Goal: Task Accomplishment & Management: Use online tool/utility

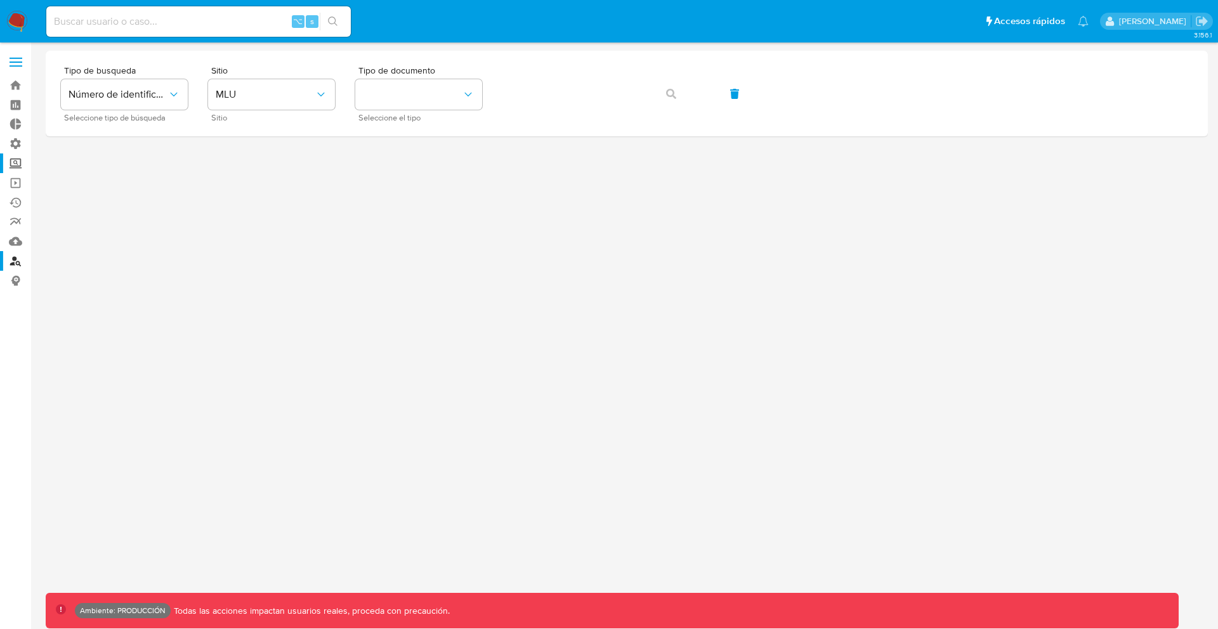
click at [16, 166] on label "Screening" at bounding box center [75, 163] width 151 height 20
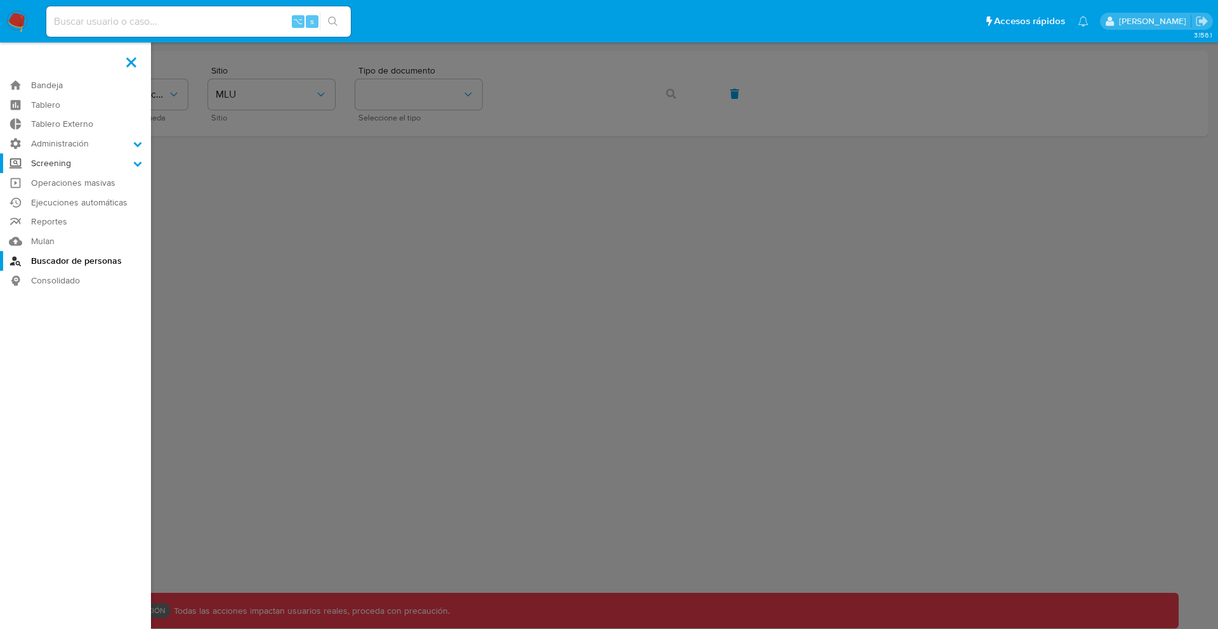
click at [0, 0] on input "Screening" at bounding box center [0, 0] width 0 height 0
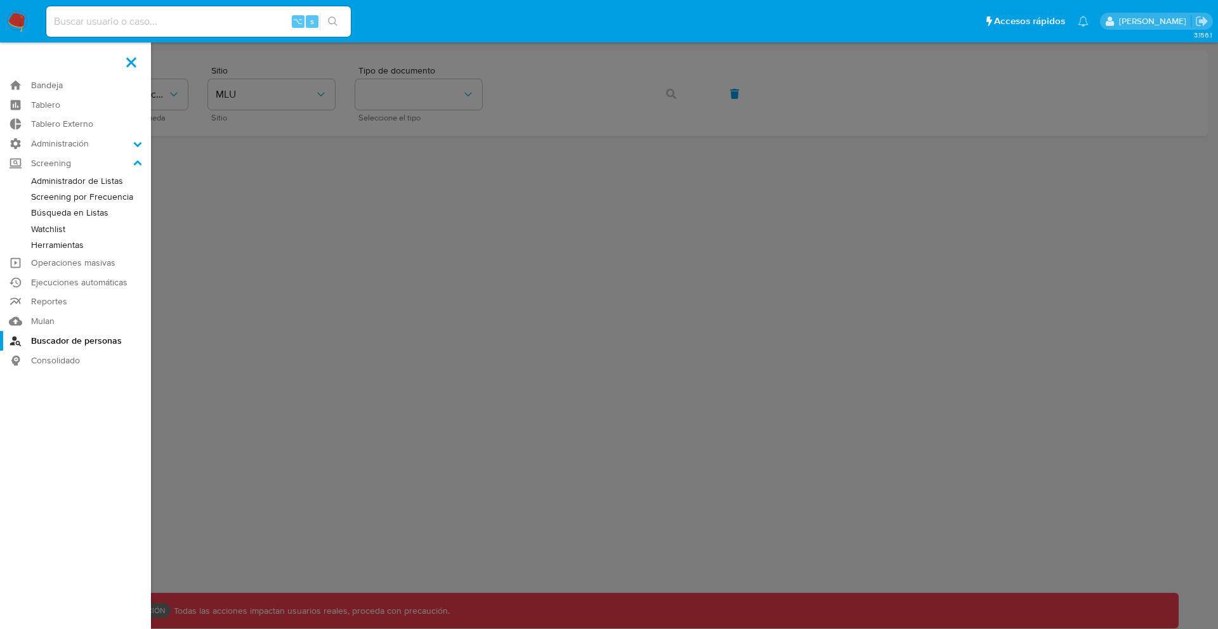
click at [80, 210] on link "Búsqueda en Listas" at bounding box center [75, 213] width 151 height 16
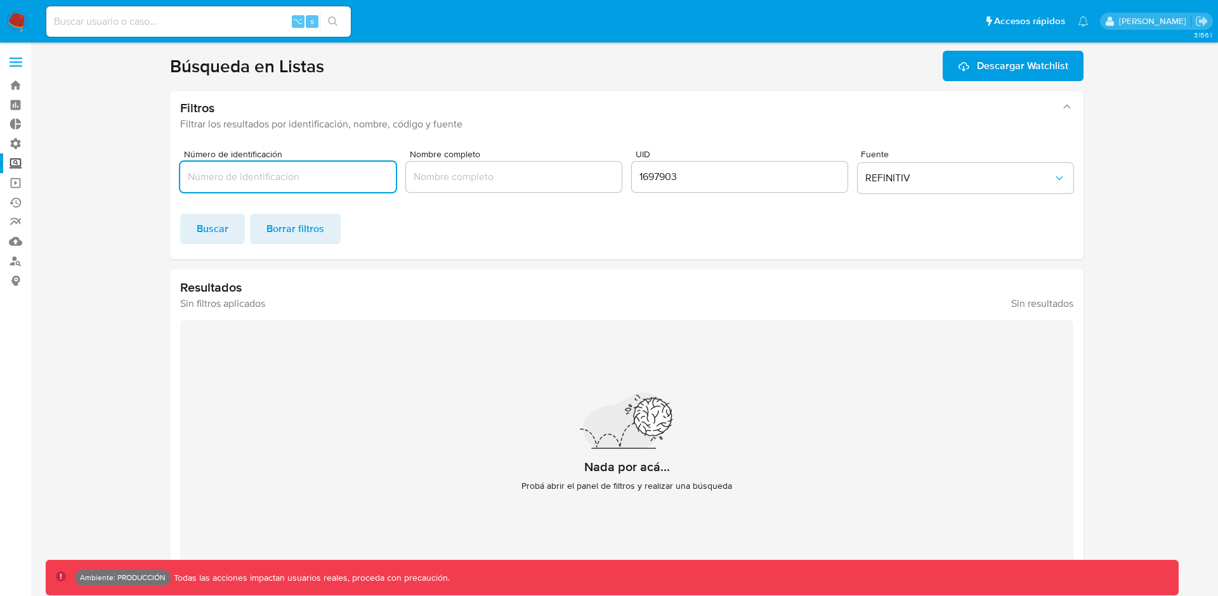
click at [296, 180] on input "Número de identificación" at bounding box center [288, 177] width 216 height 16
paste input "1697903"
type input "1697903"
click at [225, 175] on input "1697903" at bounding box center [288, 177] width 216 height 16
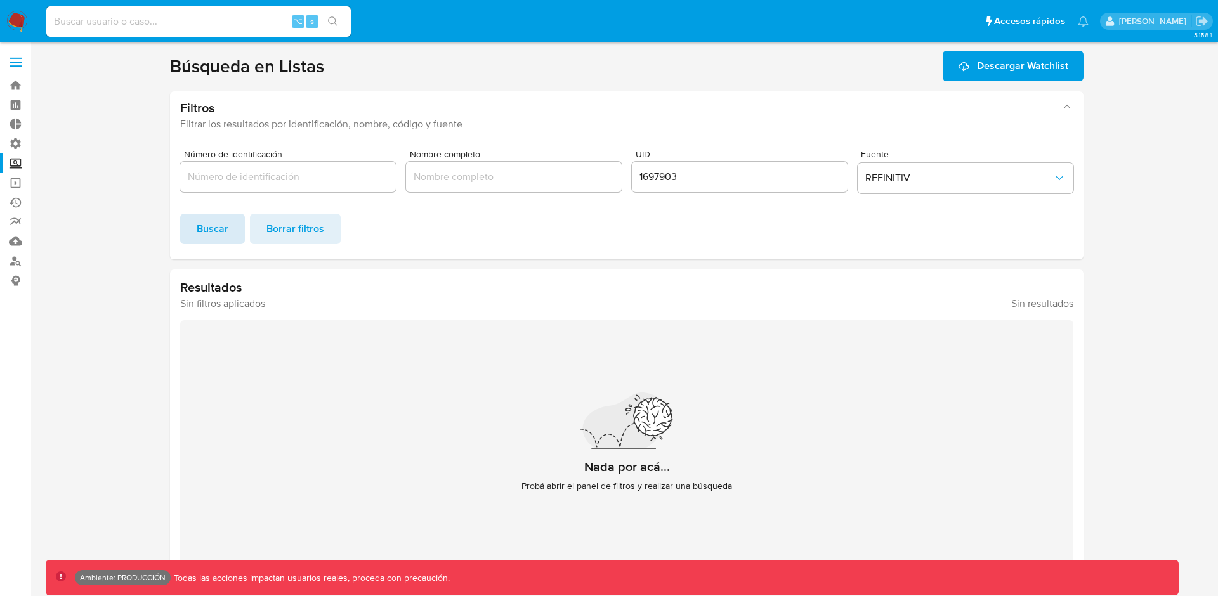
click at [218, 220] on span "Buscar" at bounding box center [213, 229] width 32 height 28
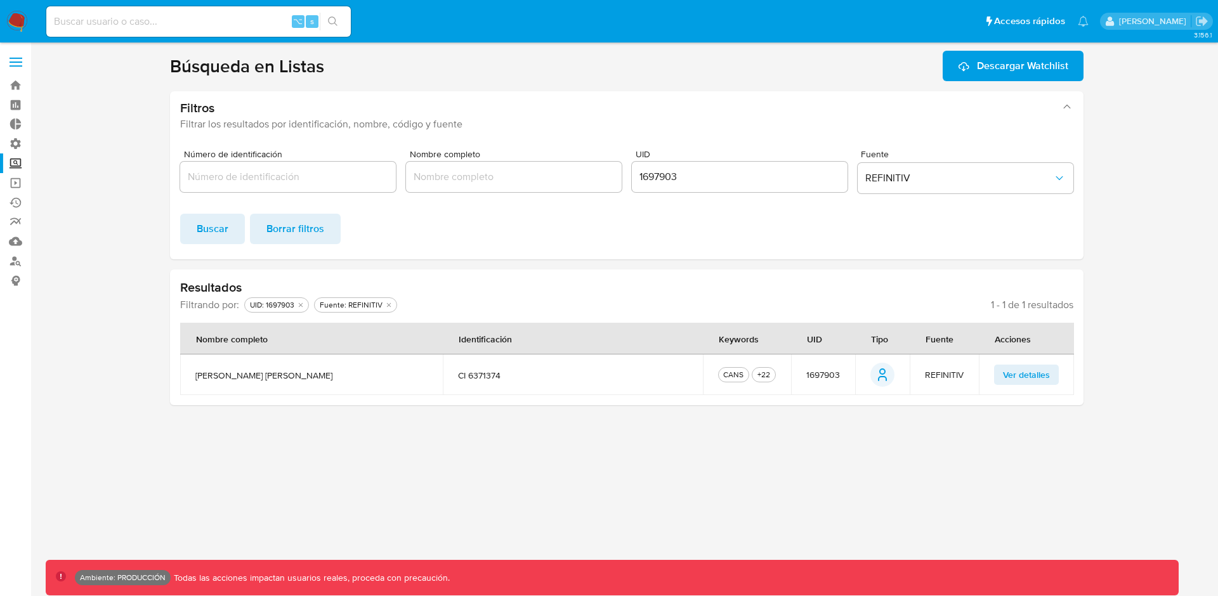
click at [1031, 379] on span "Ver detalles" at bounding box center [1026, 375] width 47 height 18
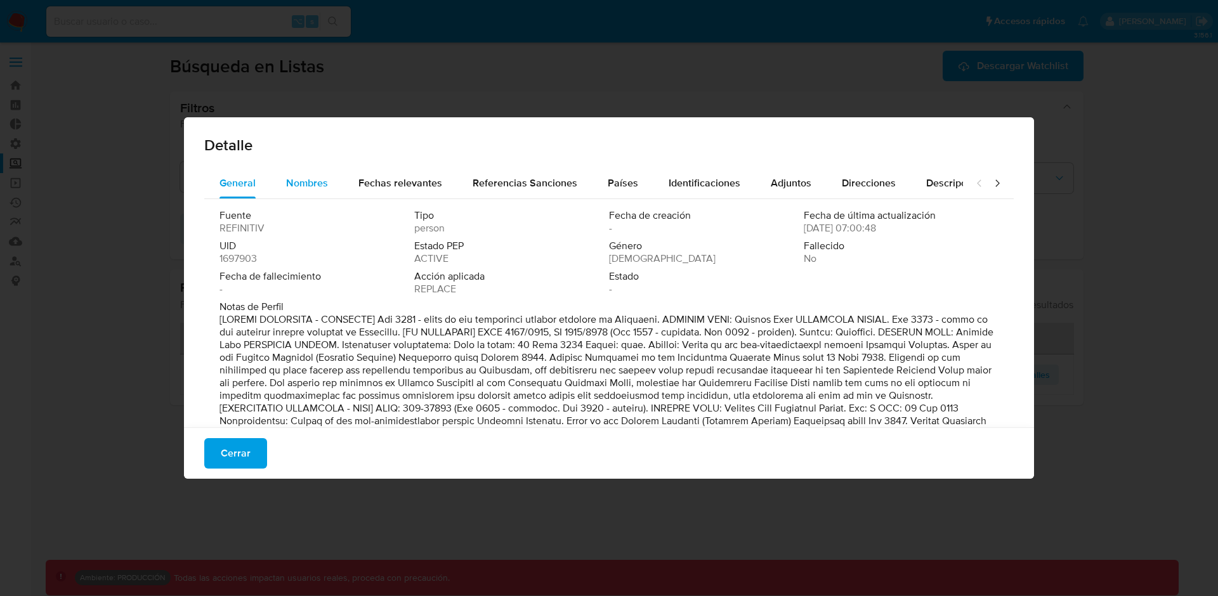
click at [304, 184] on span "Nombres" at bounding box center [307, 183] width 42 height 15
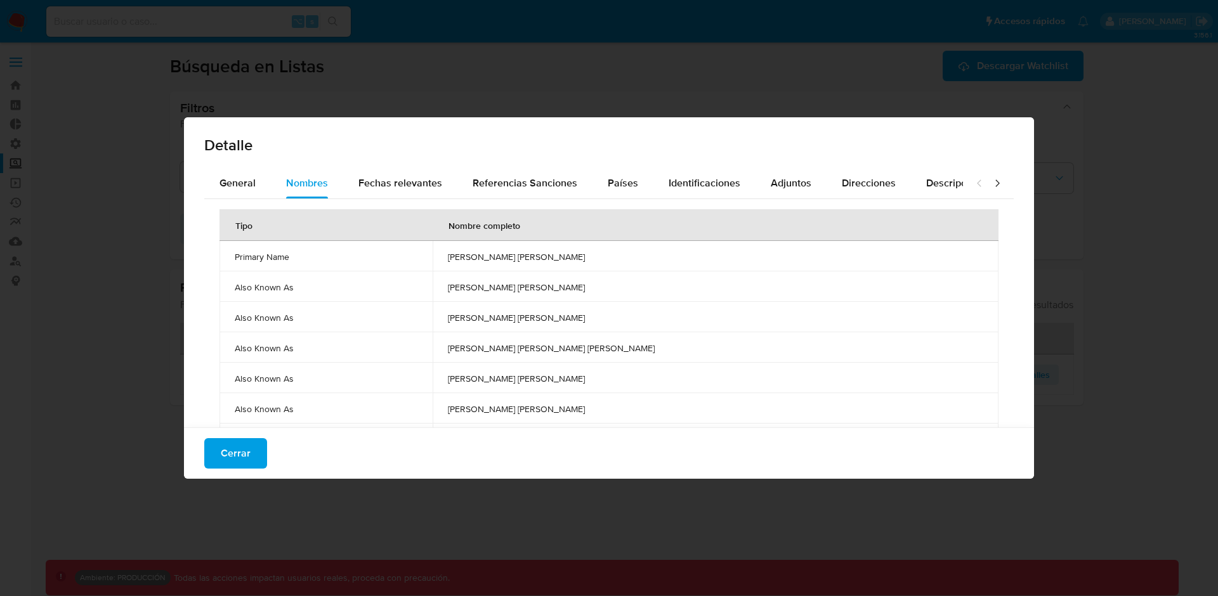
drag, startPoint x: 528, startPoint y: 256, endPoint x: 659, endPoint y: 262, distance: 130.8
click at [659, 262] on td "[PERSON_NAME] [PERSON_NAME]" at bounding box center [716, 256] width 566 height 30
click at [659, 262] on span "[PERSON_NAME] [PERSON_NAME]" at bounding box center [715, 256] width 535 height 11
drag, startPoint x: 227, startPoint y: 258, endPoint x: 656, endPoint y: 259, distance: 429.4
click at [656, 259] on tr "Primary Name [PERSON_NAME] [PERSON_NAME]" at bounding box center [608, 256] width 779 height 30
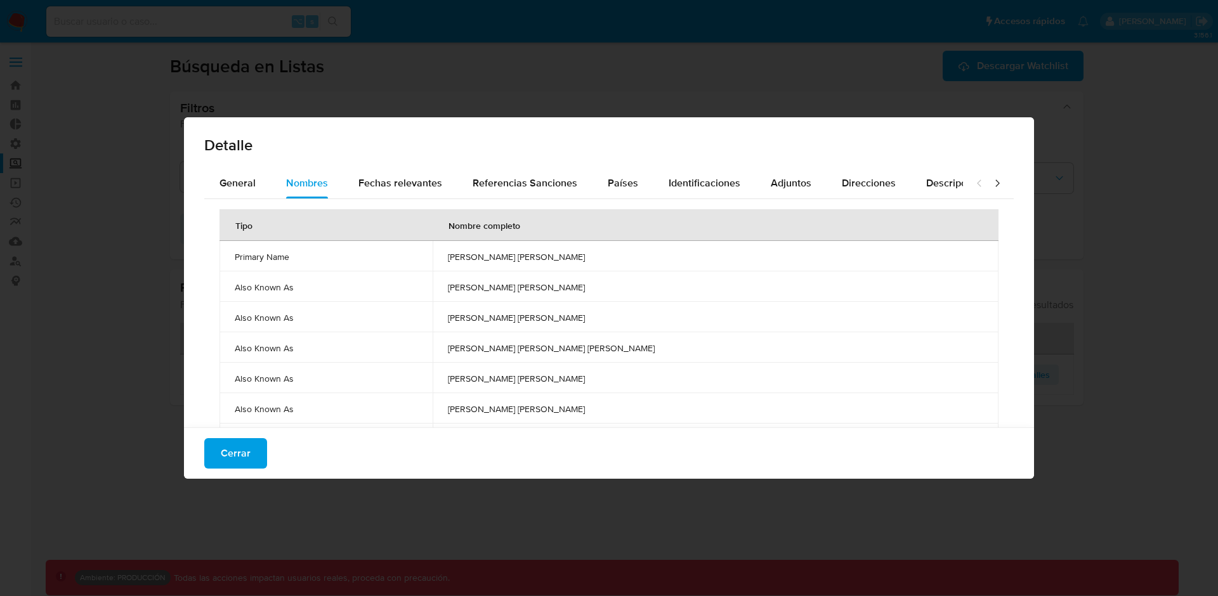
click at [656, 259] on span "[PERSON_NAME] [PERSON_NAME]" at bounding box center [715, 256] width 535 height 11
drag, startPoint x: 656, startPoint y: 259, endPoint x: 240, endPoint y: 253, distance: 416.8
click at [240, 253] on tr "Primary Name [PERSON_NAME] [PERSON_NAME]" at bounding box center [608, 256] width 779 height 30
click at [240, 253] on span "Primary Name" at bounding box center [326, 256] width 183 height 11
drag, startPoint x: 226, startPoint y: 256, endPoint x: 650, endPoint y: 266, distance: 424.5
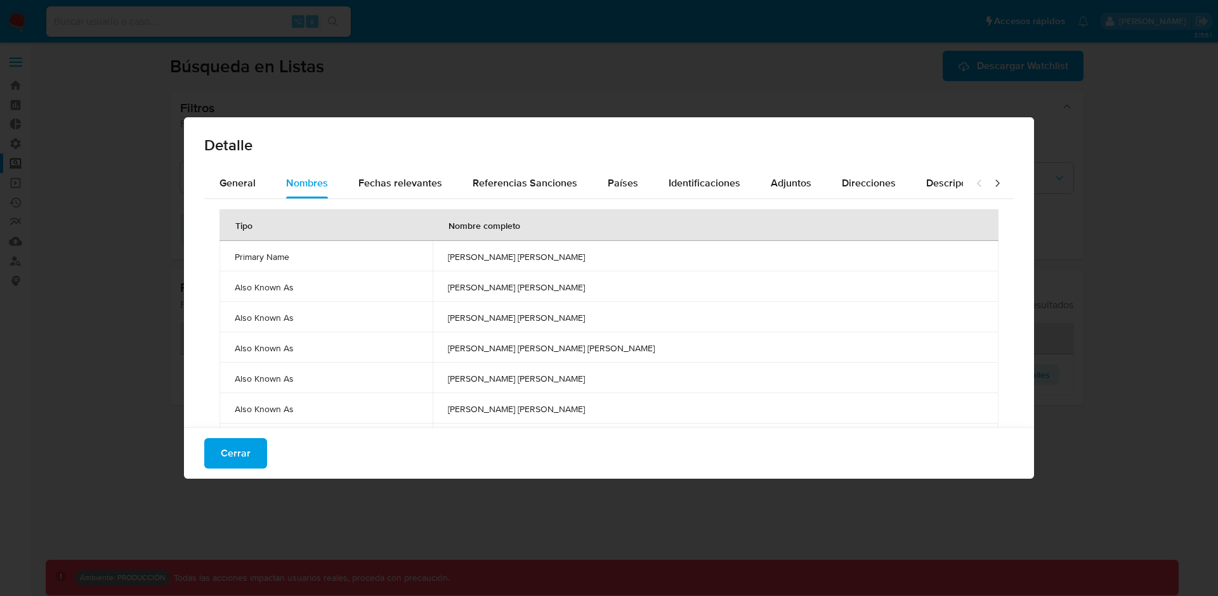
click at [652, 267] on tr "Primary Name [PERSON_NAME] [PERSON_NAME]" at bounding box center [608, 256] width 779 height 30
click at [650, 266] on td "[PERSON_NAME] [PERSON_NAME]" at bounding box center [716, 256] width 566 height 30
drag, startPoint x: 527, startPoint y: 254, endPoint x: 650, endPoint y: 259, distance: 123.2
click at [650, 259] on td "[PERSON_NAME] [PERSON_NAME]" at bounding box center [716, 256] width 566 height 30
click at [650, 259] on span "[PERSON_NAME] [PERSON_NAME]" at bounding box center [715, 256] width 535 height 11
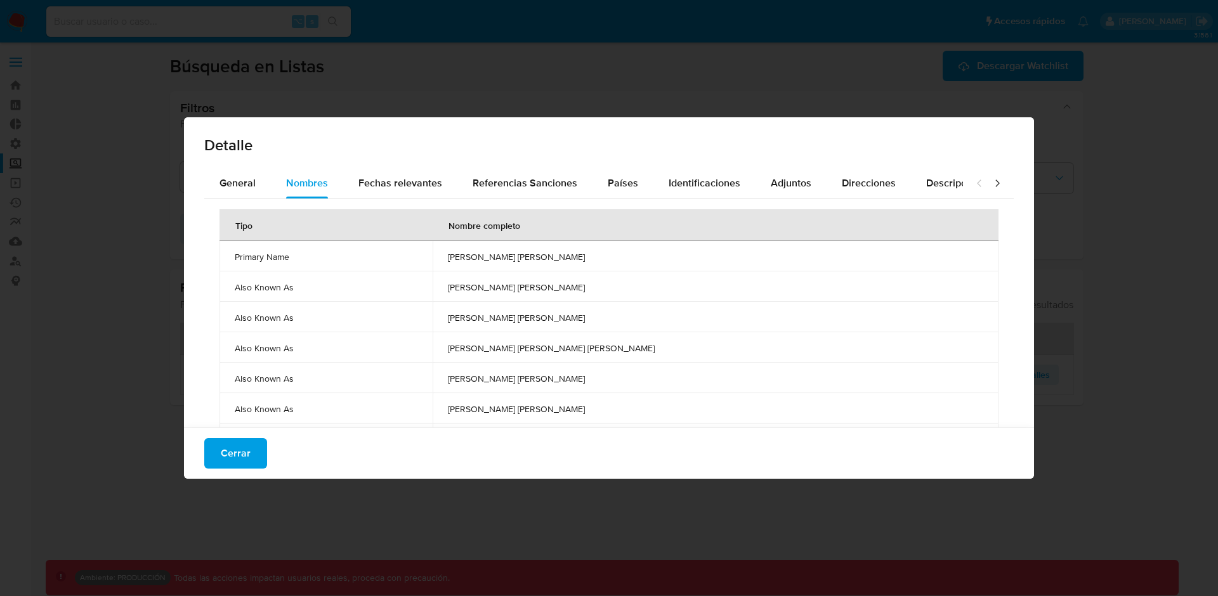
drag, startPoint x: 650, startPoint y: 259, endPoint x: 526, endPoint y: 253, distance: 124.5
click at [526, 253] on td "[PERSON_NAME] [PERSON_NAME]" at bounding box center [716, 256] width 566 height 30
click at [532, 254] on span "[PERSON_NAME] [PERSON_NAME]" at bounding box center [715, 256] width 535 height 11
drag, startPoint x: 531, startPoint y: 255, endPoint x: 641, endPoint y: 259, distance: 109.8
click at [641, 259] on span "[PERSON_NAME] [PERSON_NAME]" at bounding box center [715, 256] width 535 height 11
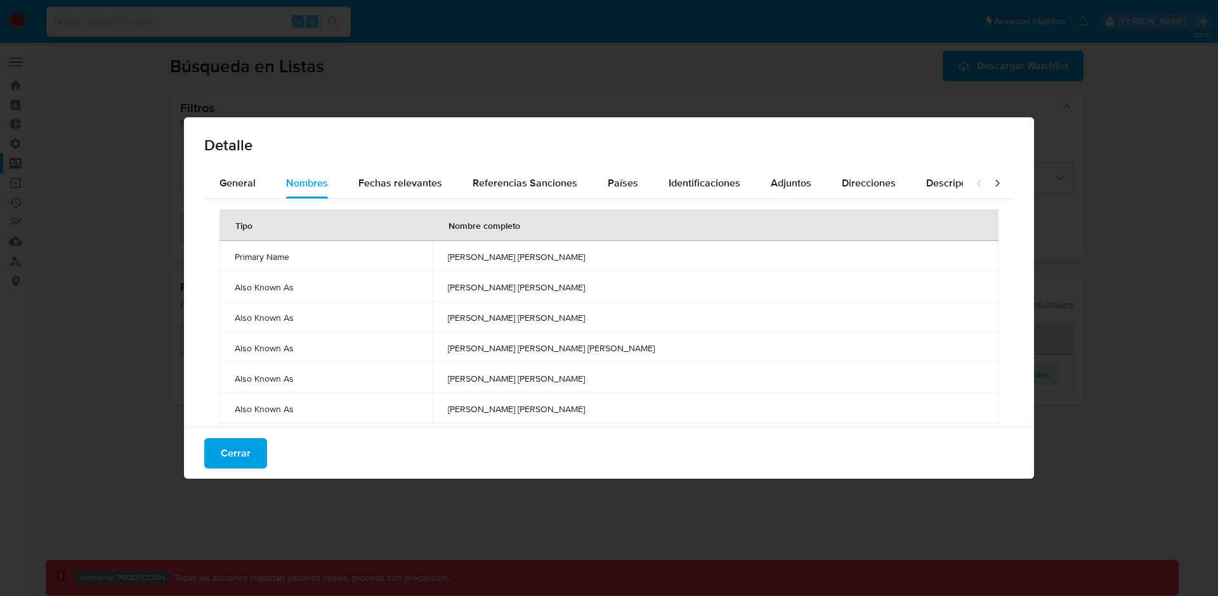
drag, startPoint x: 530, startPoint y: 286, endPoint x: 650, endPoint y: 294, distance: 120.8
click at [650, 294] on td "[PERSON_NAME] [PERSON_NAME]" at bounding box center [716, 286] width 566 height 30
drag, startPoint x: 526, startPoint y: 318, endPoint x: 579, endPoint y: 318, distance: 52.6
click at [579, 318] on td "[PERSON_NAME] [PERSON_NAME]" at bounding box center [716, 317] width 566 height 30
click at [579, 318] on span "[PERSON_NAME] [PERSON_NAME]" at bounding box center [715, 317] width 535 height 11
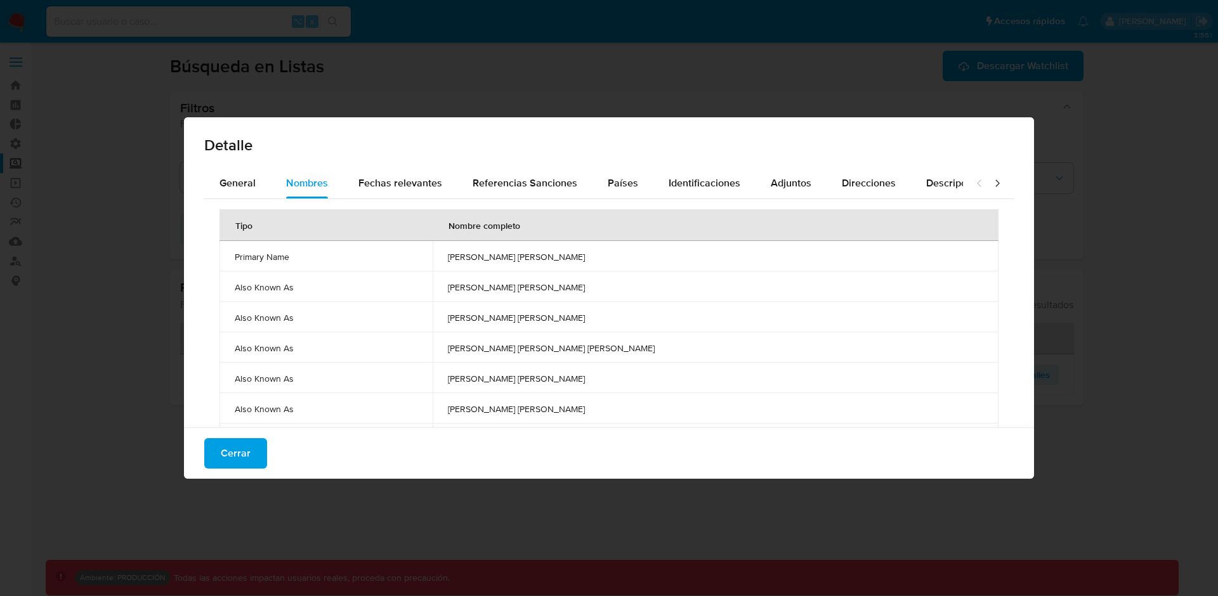
drag, startPoint x: 579, startPoint y: 318, endPoint x: 639, endPoint y: 318, distance: 59.6
click at [639, 318] on span "[PERSON_NAME] [PERSON_NAME]" at bounding box center [715, 317] width 535 height 11
click at [577, 319] on span "[PERSON_NAME] [PERSON_NAME]" at bounding box center [715, 317] width 535 height 11
drag, startPoint x: 529, startPoint y: 258, endPoint x: 657, endPoint y: 263, distance: 128.2
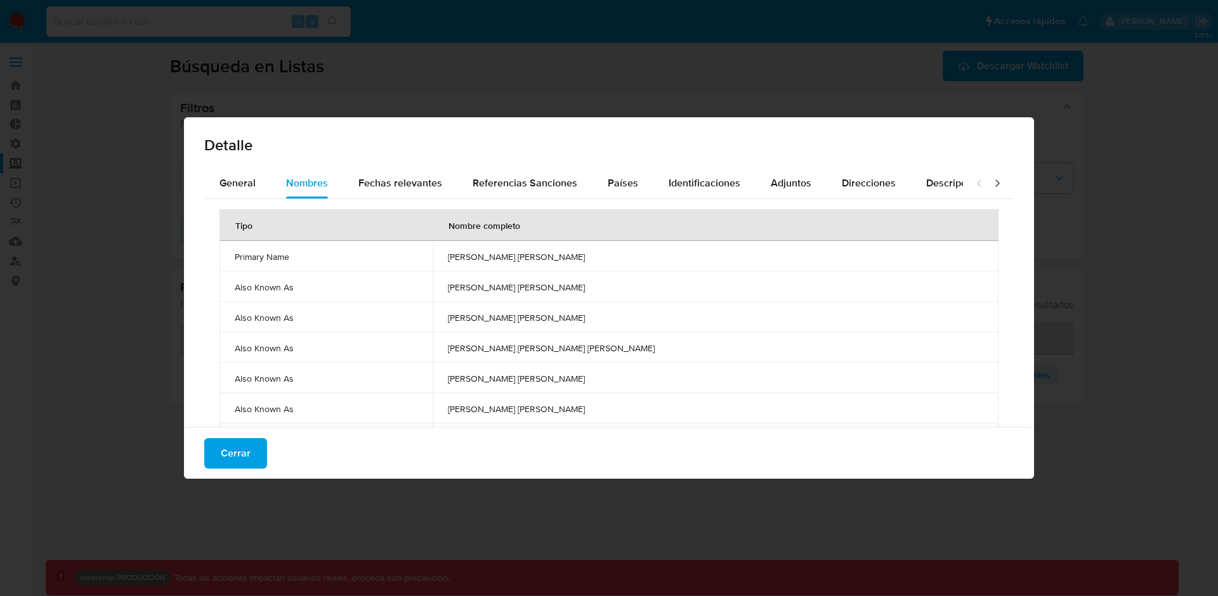
click at [657, 263] on td "[PERSON_NAME] [PERSON_NAME]" at bounding box center [716, 256] width 566 height 30
drag, startPoint x: 532, startPoint y: 288, endPoint x: 663, endPoint y: 292, distance: 131.4
click at [663, 292] on span "[PERSON_NAME] [PERSON_NAME]" at bounding box center [715, 287] width 535 height 11
click at [575, 318] on span "[PERSON_NAME] [PERSON_NAME]" at bounding box center [715, 317] width 535 height 11
click at [578, 328] on td "[PERSON_NAME] [PERSON_NAME]" at bounding box center [716, 317] width 566 height 30
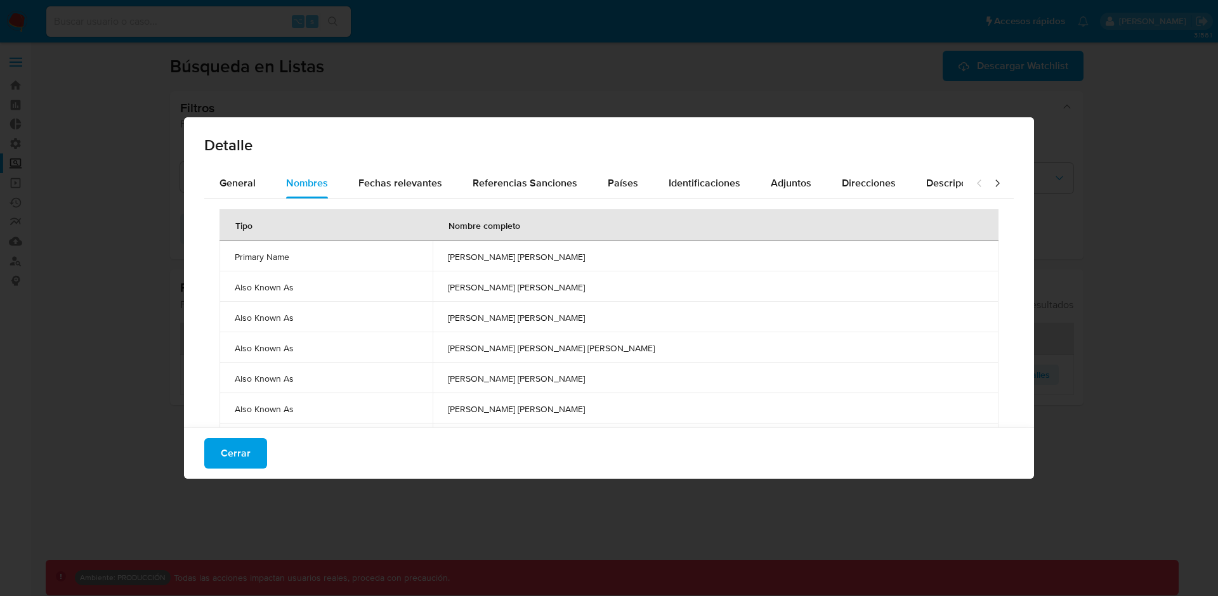
drag, startPoint x: 528, startPoint y: 258, endPoint x: 638, endPoint y: 258, distance: 109.7
click at [639, 258] on td "[PERSON_NAME] [PERSON_NAME]" at bounding box center [716, 256] width 566 height 30
drag, startPoint x: 533, startPoint y: 284, endPoint x: 656, endPoint y: 289, distance: 123.1
click at [656, 289] on span "[PERSON_NAME] [PERSON_NAME]" at bounding box center [715, 287] width 535 height 11
drag, startPoint x: 591, startPoint y: 313, endPoint x: 688, endPoint y: 316, distance: 97.1
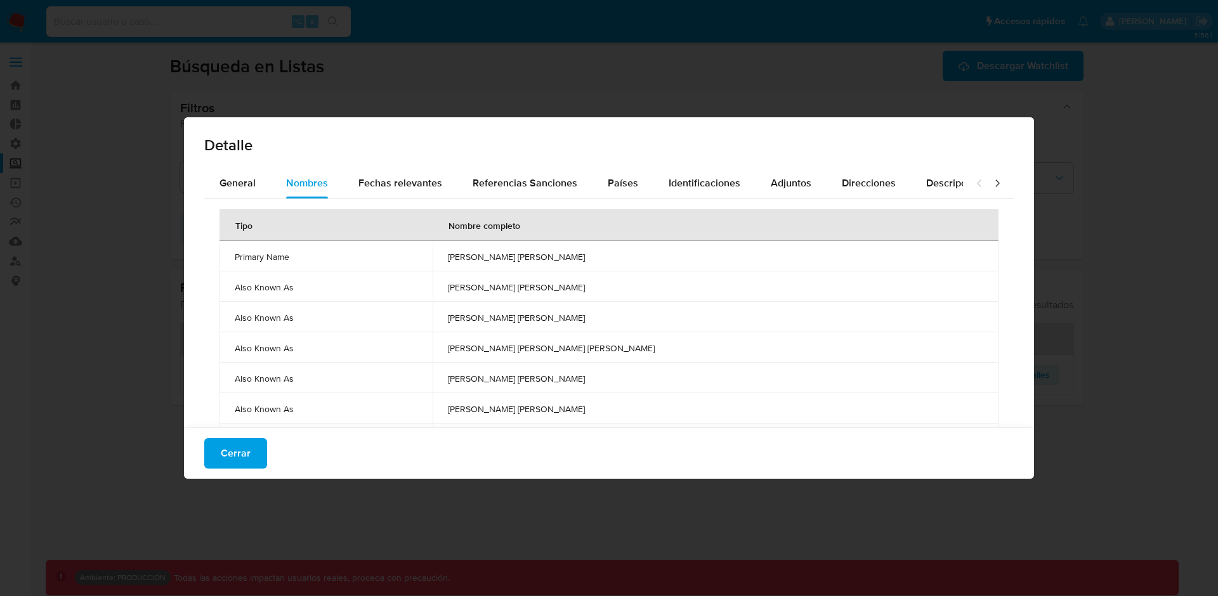
click at [688, 316] on span "[PERSON_NAME] [PERSON_NAME]" at bounding box center [715, 317] width 535 height 11
drag, startPoint x: 537, startPoint y: 381, endPoint x: 681, endPoint y: 387, distance: 144.1
click at [681, 387] on td "[PERSON_NAME] [PERSON_NAME]" at bounding box center [716, 378] width 566 height 30
drag, startPoint x: 549, startPoint y: 407, endPoint x: 733, endPoint y: 415, distance: 184.1
click at [740, 414] on span "[PERSON_NAME] [PERSON_NAME]" at bounding box center [715, 408] width 535 height 11
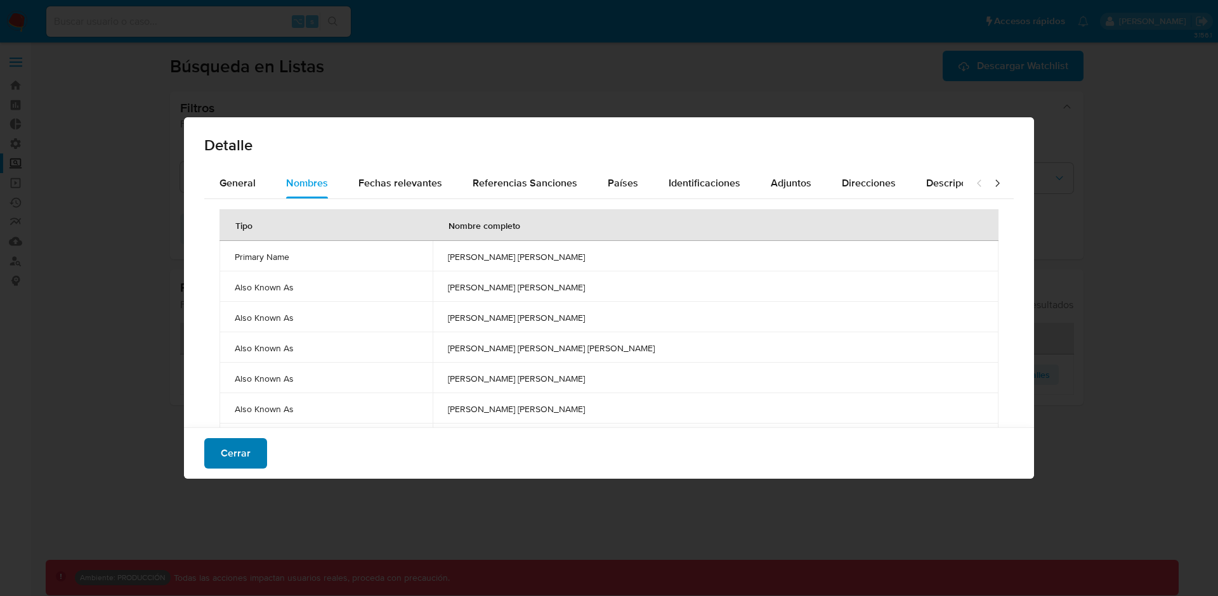
click at [242, 452] on span "Cerrar" at bounding box center [236, 454] width 30 height 28
